Goal: Task Accomplishment & Management: Complete application form

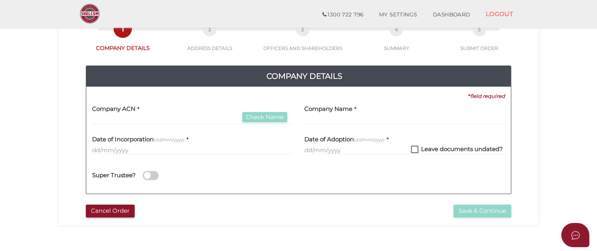
scroll to position [51, 0]
type input "068782927"
click at [257, 117] on button "Check Name" at bounding box center [264, 117] width 45 height 11
type input "JEBROD PTY. LTD."
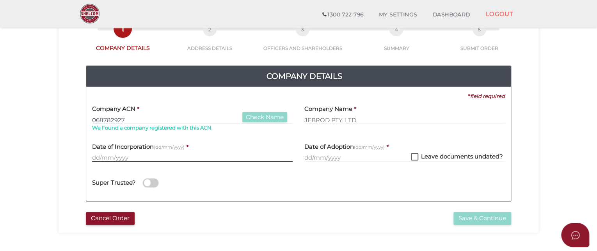
click at [94, 154] on input "text" at bounding box center [192, 157] width 201 height 9
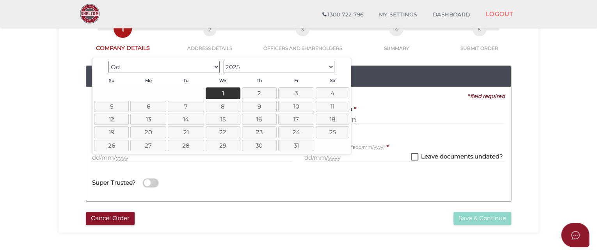
click at [215, 66] on select "Jan Feb Mar Apr May Jun Jul Aug Sep Oct Nov Dec" at bounding box center [163, 67] width 111 height 12
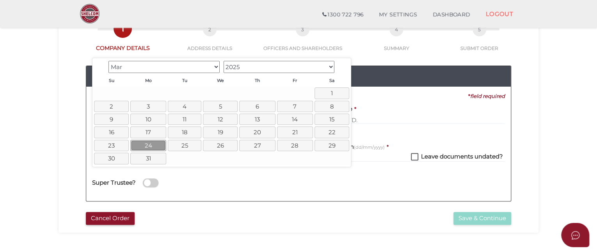
click at [153, 144] on link "24" at bounding box center [148, 145] width 36 height 11
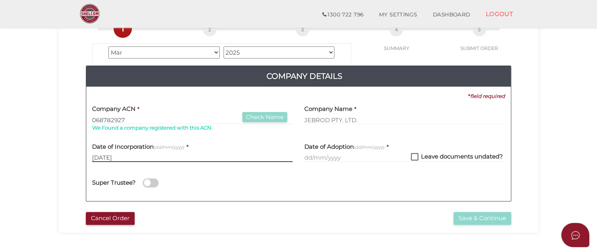
click at [124, 155] on input "24/03/2025" at bounding box center [192, 157] width 201 height 9
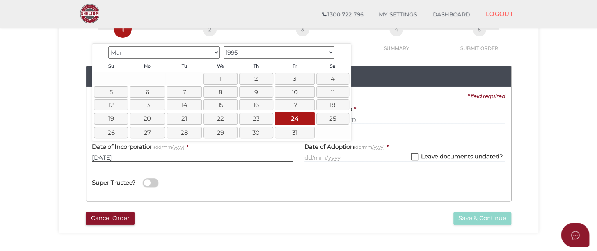
type input "24/03/1995"
click at [295, 180] on div "Super Trustee?" at bounding box center [192, 182] width 212 height 28
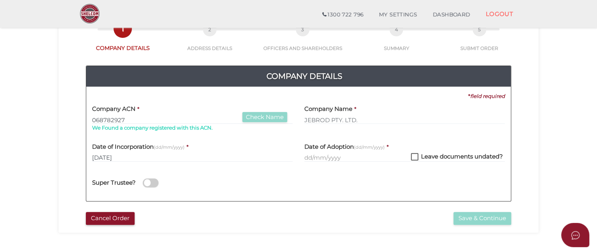
click at [326, 146] on h4 "Date of Adoption (dd/mm/yyyy)" at bounding box center [344, 147] width 80 height 7
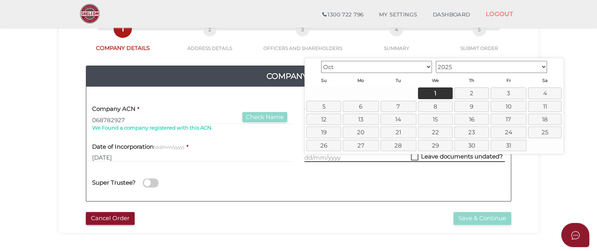
click at [306, 156] on input "text" at bounding box center [404, 157] width 201 height 9
click at [435, 92] on link "1" at bounding box center [435, 92] width 35 height 11
type input "01/10/2025"
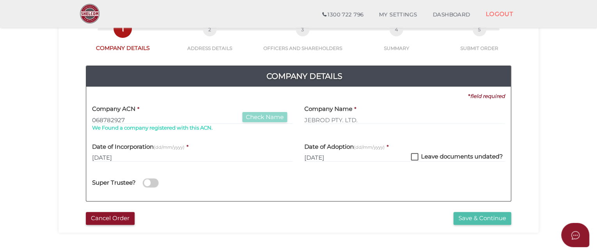
click at [476, 219] on button "Save & Continue" at bounding box center [482, 218] width 58 height 13
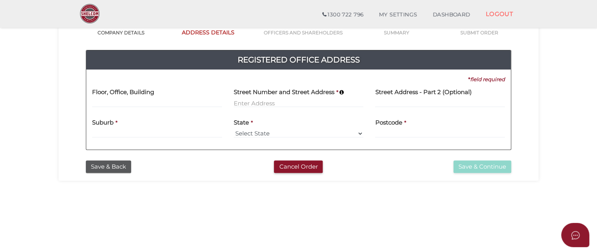
scroll to position [67, 0]
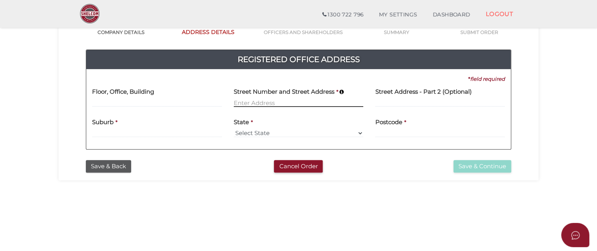
click at [236, 101] on input at bounding box center [299, 102] width 130 height 9
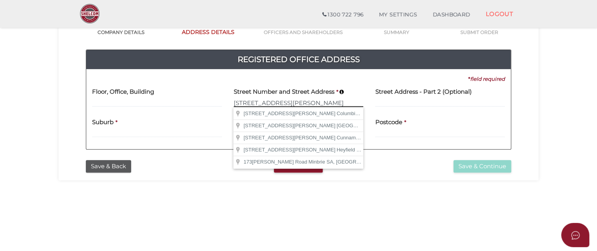
click at [245, 101] on input "[STREET_ADDRESS][PERSON_NAME]" at bounding box center [299, 102] width 130 height 9
type input "173 Weir Road"
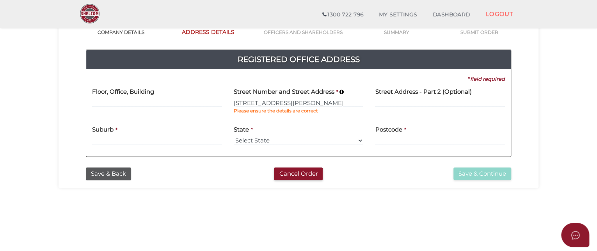
click at [420, 119] on div "* field required Floor, Office, Building Street Number and Street Address * 173…" at bounding box center [298, 112] width 413 height 75
click at [93, 137] on input at bounding box center [157, 140] width 130 height 9
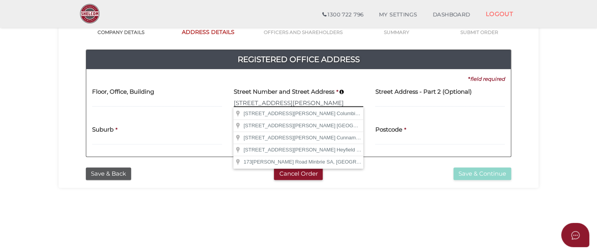
click at [251, 103] on input "173 Weir Road" at bounding box center [299, 102] width 130 height 9
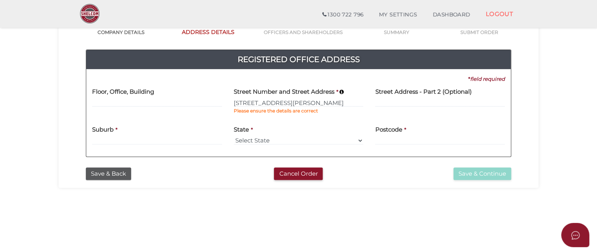
click at [178, 127] on div "Suburb *" at bounding box center [157, 132] width 130 height 25
click at [103, 138] on input at bounding box center [157, 140] width 130 height 9
type input "TORRUMBARRY"
click at [252, 138] on select "Select State VIC ACT NSW NT QLD TAS WA SA" at bounding box center [299, 140] width 130 height 9
select select "VIC"
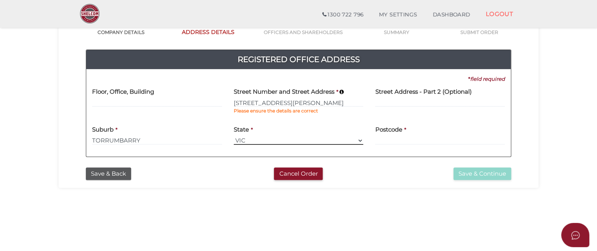
click at [234, 136] on select "Select State VIC ACT NSW NT QLD TAS WA SA" at bounding box center [299, 140] width 130 height 9
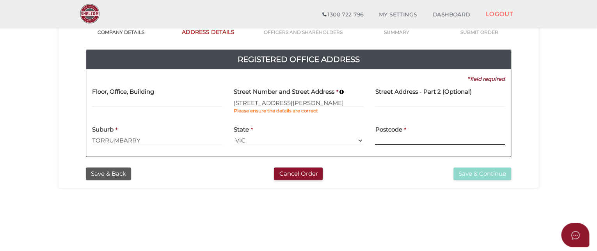
click at [379, 140] on input at bounding box center [440, 140] width 130 height 9
type input "3562"
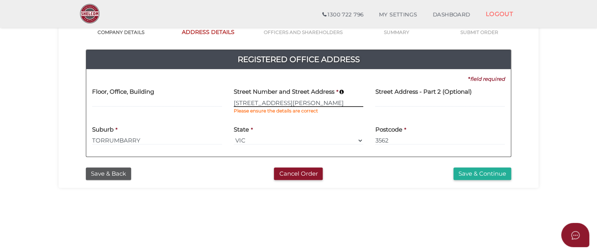
click at [250, 103] on input "173 Weir Road" at bounding box center [299, 102] width 130 height 9
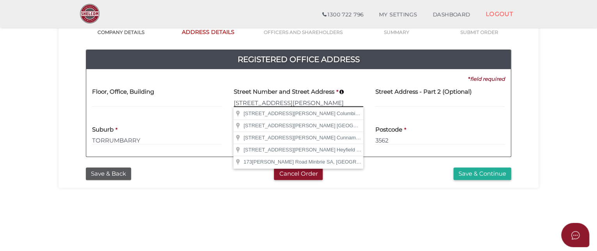
type input "[STREET_ADDRESS][PERSON_NAME]"
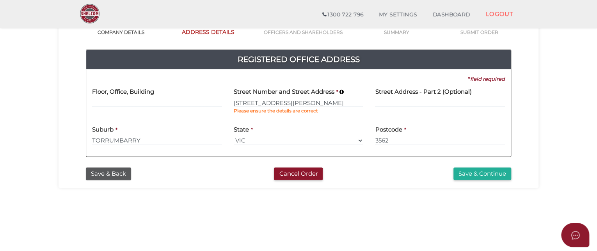
click at [396, 169] on div "Save & Continue" at bounding box center [444, 173] width 146 height 13
click at [471, 174] on button "Save & Continue" at bounding box center [482, 173] width 58 height 13
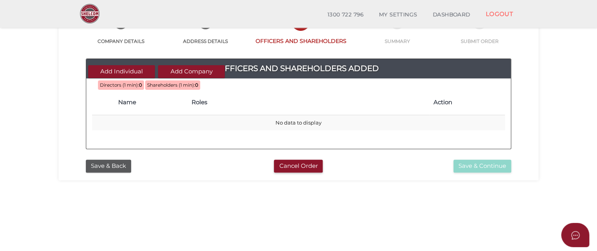
scroll to position [68, 0]
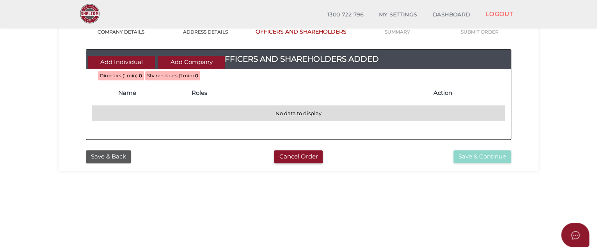
click at [107, 112] on td "No data to display" at bounding box center [298, 113] width 413 height 15
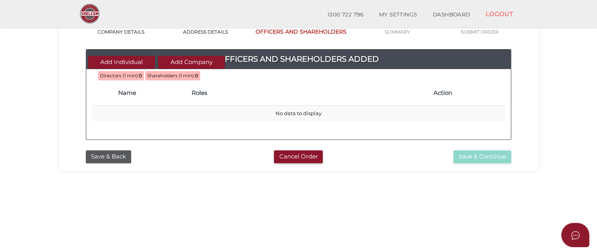
click at [118, 75] on span "Directors (1 min):" at bounding box center [119, 75] width 39 height 5
click at [123, 60] on button "Add Individual" at bounding box center [121, 62] width 67 height 13
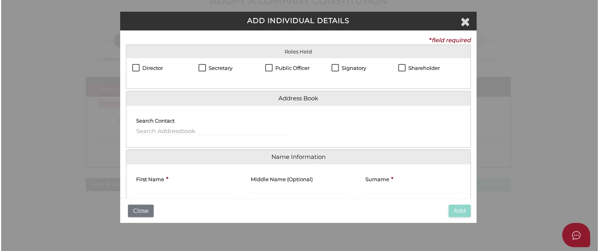
scroll to position [0, 0]
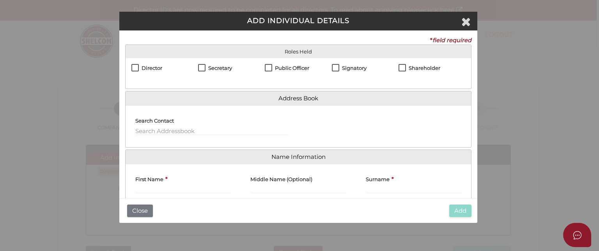
click at [133, 66] on label "Director" at bounding box center [146, 70] width 31 height 10
checkbox input "true"
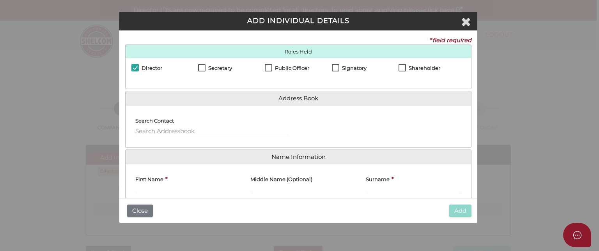
click at [201, 67] on label "Secretary" at bounding box center [215, 70] width 34 height 10
checkbox input "true"
click at [402, 68] on label "Shareholder" at bounding box center [420, 70] width 42 height 10
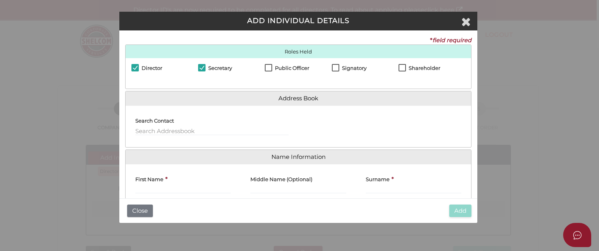
checkbox input "true"
click at [137, 127] on input "text" at bounding box center [211, 131] width 153 height 9
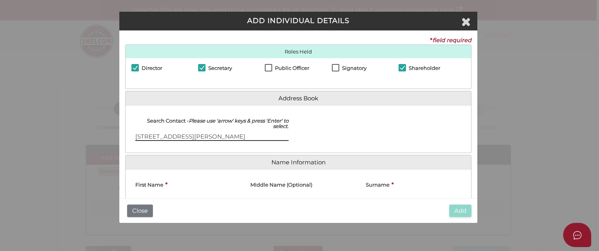
type input "[STREET_ADDRESS][PERSON_NAME]"
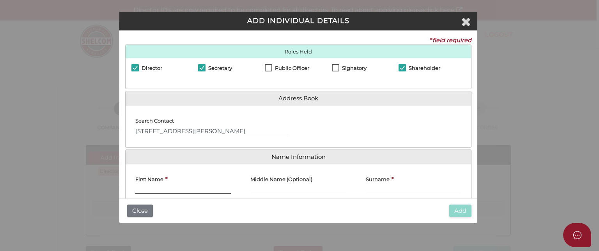
click at [140, 193] on input "First Name" at bounding box center [183, 189] width 96 height 9
type input "STEVEN"
click at [369, 188] on input "Surname" at bounding box center [414, 189] width 96 height 9
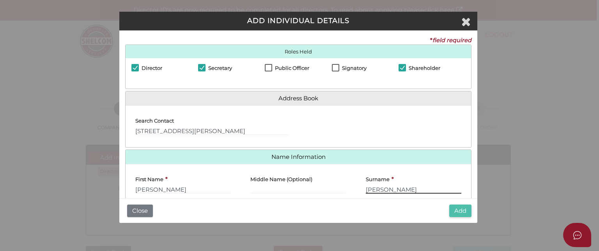
type input "[PERSON_NAME]"
click at [460, 210] on button "Add" at bounding box center [460, 210] width 22 height 13
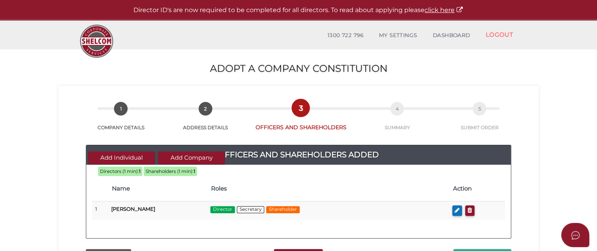
click at [170, 170] on span "Shareholders (1 min):" at bounding box center [170, 171] width 48 height 5
click at [133, 155] on button "Add Individual" at bounding box center [121, 157] width 67 height 13
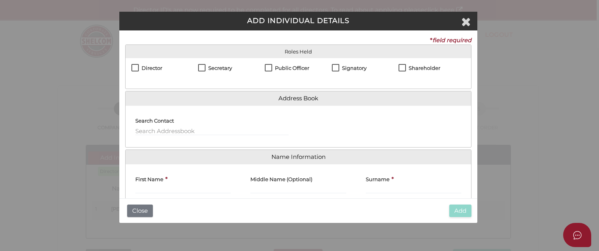
click at [401, 66] on label "Shareholder" at bounding box center [420, 70] width 42 height 10
checkbox input "true"
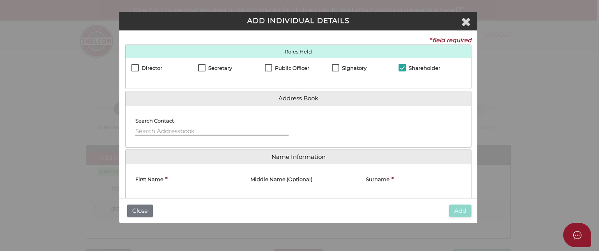
click at [140, 128] on input "text" at bounding box center [211, 131] width 153 height 9
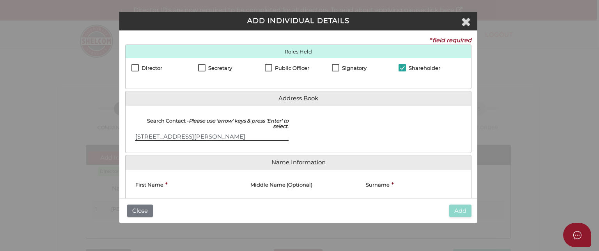
type input "173 WEIR ROAD TORRUMBARRY VIC 3562"
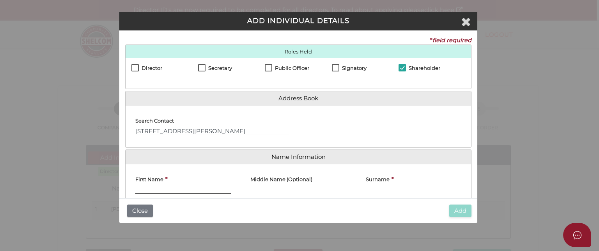
click at [135, 193] on input "First Name" at bounding box center [183, 189] width 96 height 9
type input "TRACY"
click at [259, 186] on input "Middle Name (Optional)" at bounding box center [298, 189] width 96 height 9
type input "LEEANN"
click at [368, 188] on input "Surname" at bounding box center [414, 189] width 96 height 9
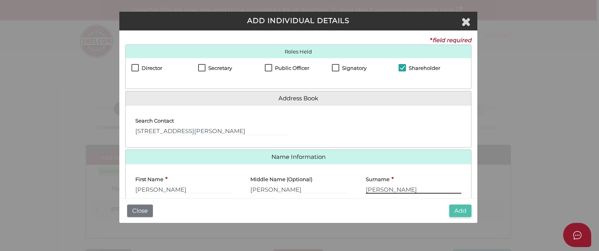
type input "TODD"
click at [456, 208] on button "Add" at bounding box center [460, 210] width 22 height 13
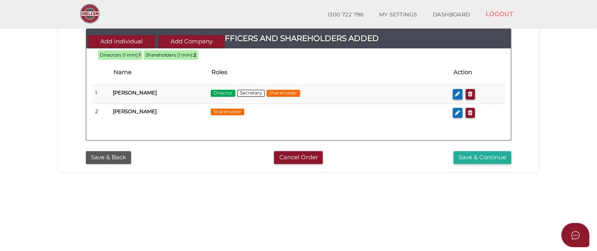
scroll to position [97, 0]
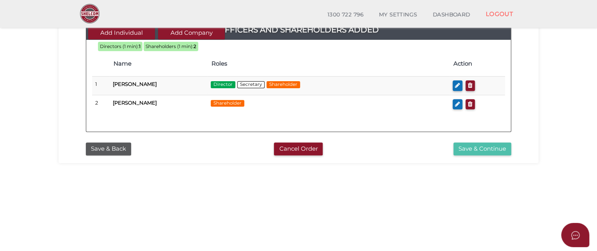
click at [481, 147] on button "Save & Continue" at bounding box center [482, 148] width 58 height 13
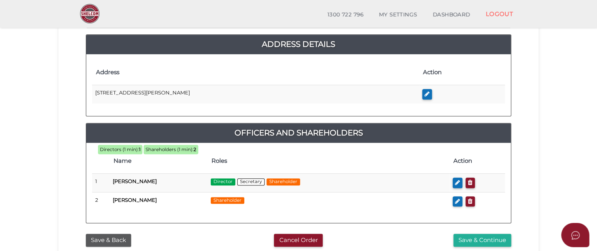
scroll to position [170, 0]
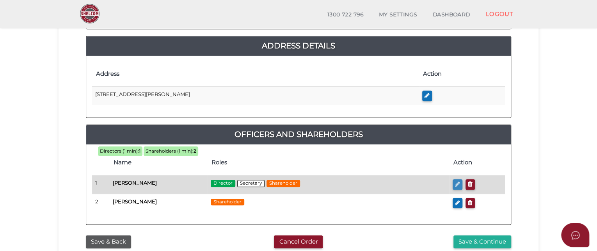
click at [458, 182] on icon "button" at bounding box center [457, 184] width 5 height 6
checkbox input "true"
type input "Steven"
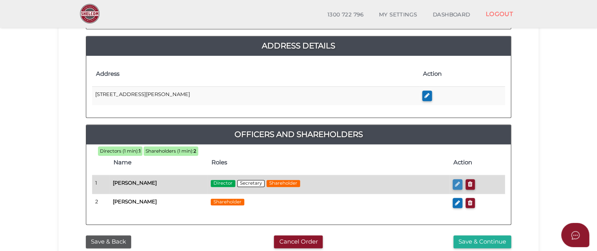
type input "Todd"
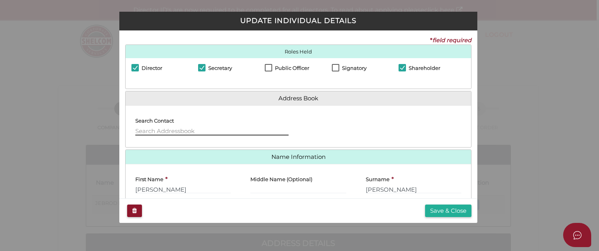
click at [135, 129] on input "text" at bounding box center [211, 131] width 153 height 9
type input "173 WEIR ROAD TORRUMBARRY VIC 3562"
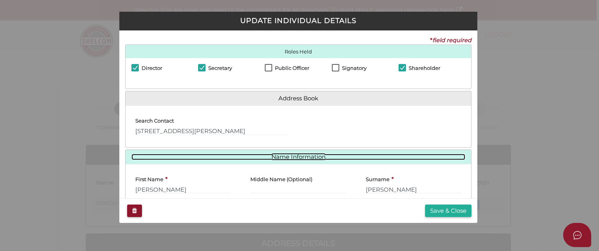
click at [362, 156] on link "Name Information" at bounding box center [298, 157] width 334 height 7
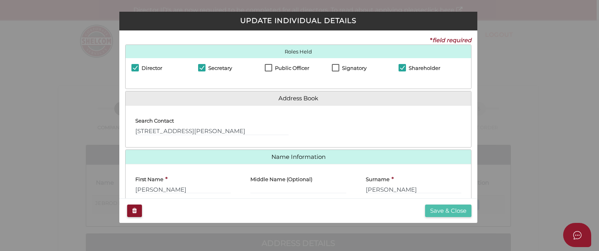
click at [436, 208] on button "Save & Close" at bounding box center [448, 210] width 46 height 13
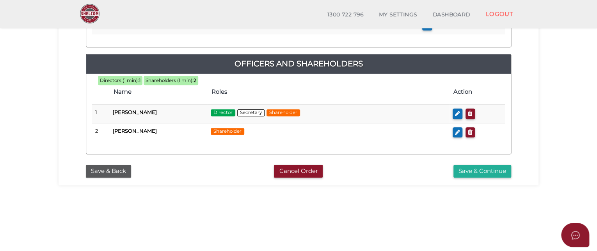
scroll to position [241, 0]
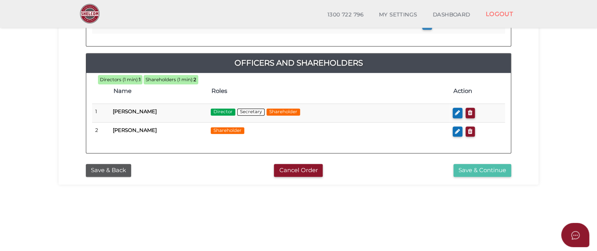
click at [481, 167] on button "Save & Continue" at bounding box center [482, 170] width 58 height 13
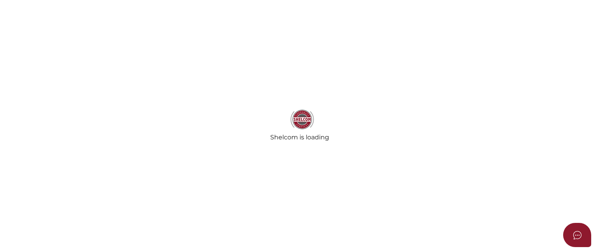
radio input "true"
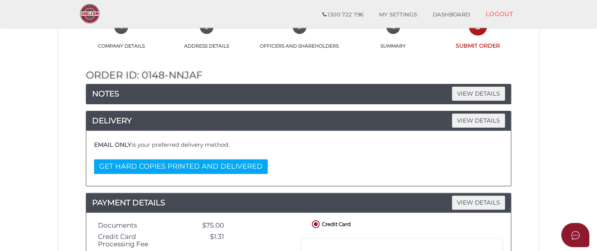
scroll to position [57, 0]
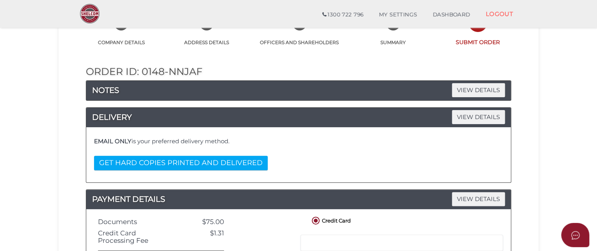
click at [195, 141] on h4 "EMAIL ONLY is your preferred delivery method." at bounding box center [298, 141] width 409 height 7
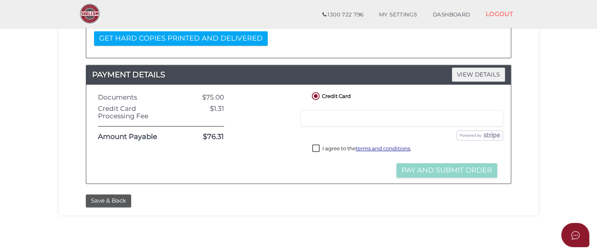
scroll to position [183, 0]
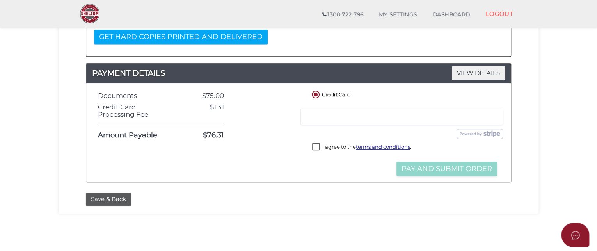
click at [316, 146] on label "I agree to the terms and conditions ." at bounding box center [361, 148] width 99 height 10
checkbox input "true"
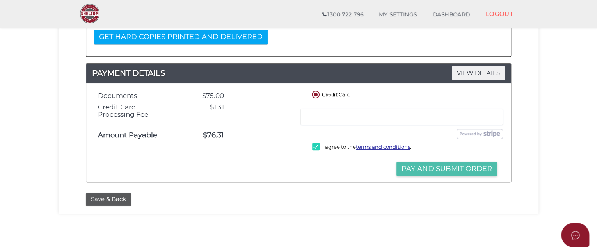
click at [426, 166] on button "Pay and Submit Order" at bounding box center [446, 169] width 101 height 14
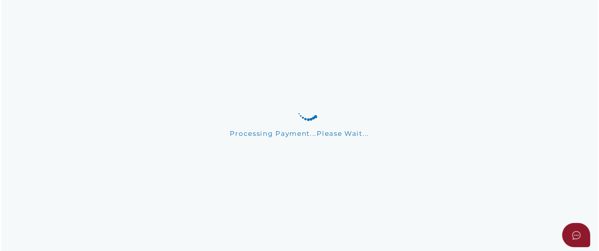
scroll to position [0, 0]
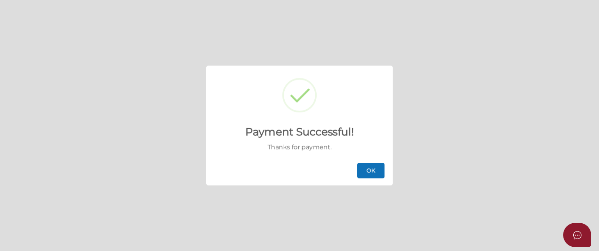
click at [376, 171] on button "OK" at bounding box center [370, 171] width 27 height 16
